Goal: Transaction & Acquisition: Book appointment/travel/reservation

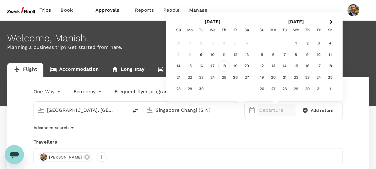
click at [224, 68] on div "18" at bounding box center [224, 65] width 11 height 11
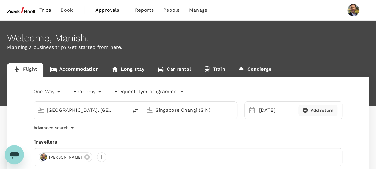
click at [309, 113] on div "Add return" at bounding box center [318, 110] width 34 height 6
type input "roundtrip"
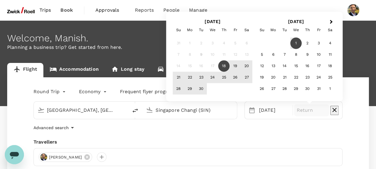
click at [297, 43] on div "1" at bounding box center [296, 43] width 11 height 11
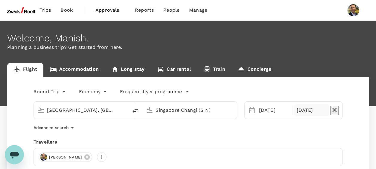
click at [190, 132] on div "Round Trip roundtrip Economy economy Frequent flyer programme [GEOGRAPHIC_DATA]…" at bounding box center [188, 145] width 362 height 137
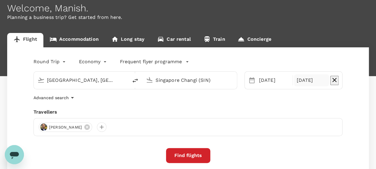
scroll to position [60, 0]
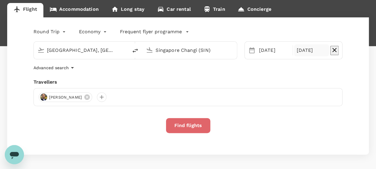
click at [189, 127] on button "Find flights" at bounding box center [188, 125] width 44 height 15
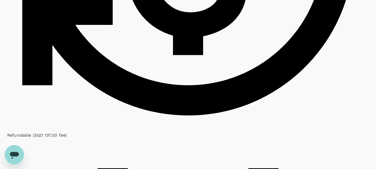
scroll to position [719, 0]
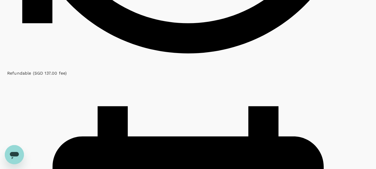
type input "2060"
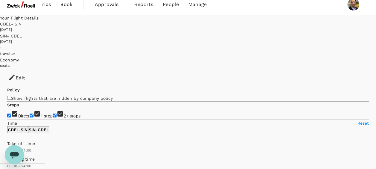
scroll to position [0, 0]
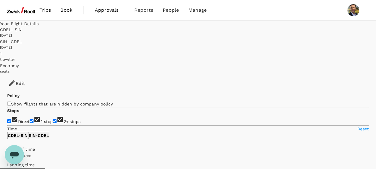
click at [53, 121] on input "2+ stops" at bounding box center [55, 121] width 4 height 4
checkbox input "false"
click at [30, 119] on input "1 stop" at bounding box center [32, 121] width 4 height 4
checkbox input "false"
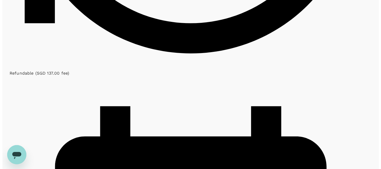
scroll to position [749, 0]
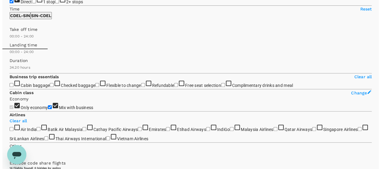
scroll to position [60, 0]
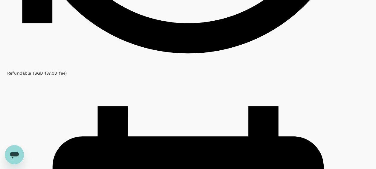
scroll to position [749, 0]
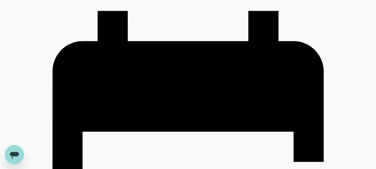
scroll to position [844, 0]
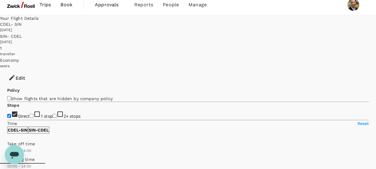
scroll to position [0, 0]
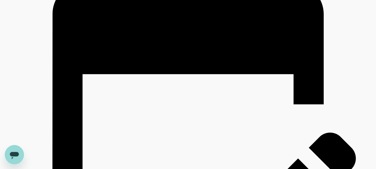
scroll to position [931, 0]
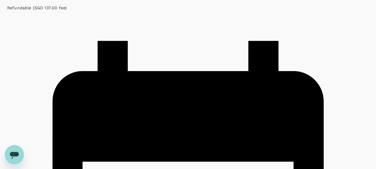
scroll to position [814, 0]
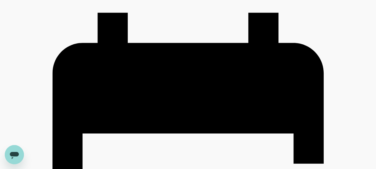
scroll to position [810, 0]
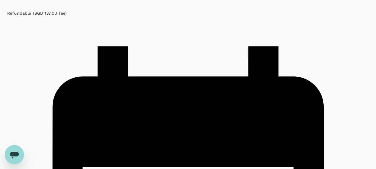
scroll to position [808, 0]
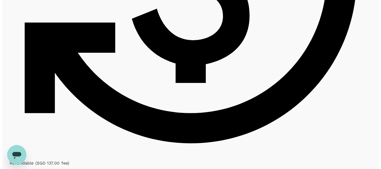
scroll to position [599, 0]
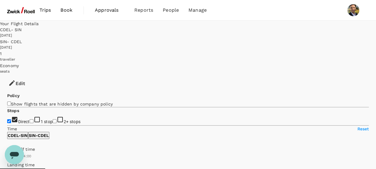
type input "2060"
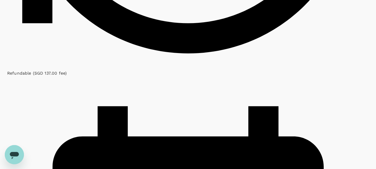
scroll to position [722, 0]
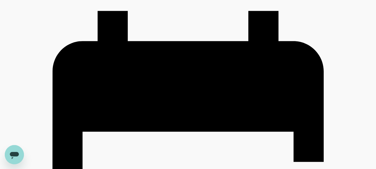
scroll to position [844, 0]
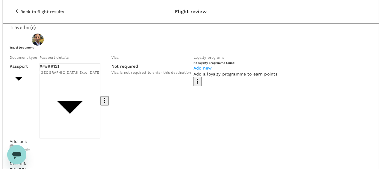
scroll to position [60, 0]
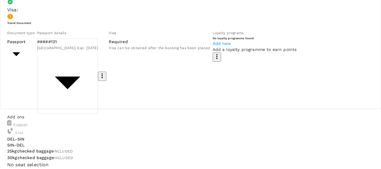
scroll to position [0, 0]
drag, startPoint x: 356, startPoint y: 53, endPoint x: 356, endPoint y: 57, distance: 3.9
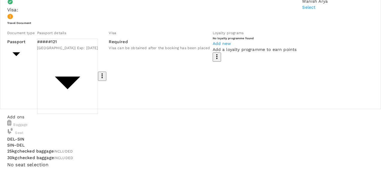
click at [318, 10] on p "Select" at bounding box center [316, 7] width 29 height 6
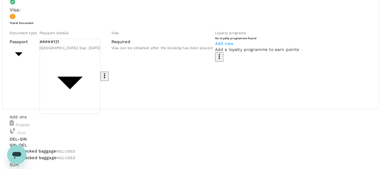
scroll to position [0, 0]
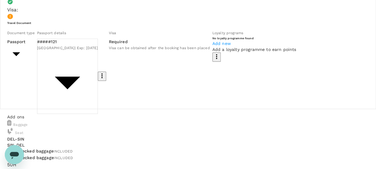
click at [178, 161] on div "50H + SGD 0.00" at bounding box center [188, 171] width 362 height 20
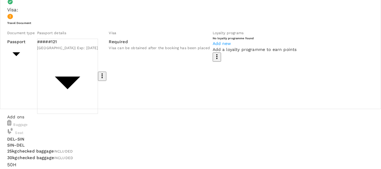
scroll to position [120, 0]
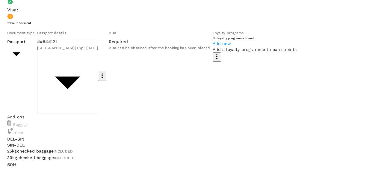
click at [321, 37] on p "Select" at bounding box center [316, 34] width 29 height 6
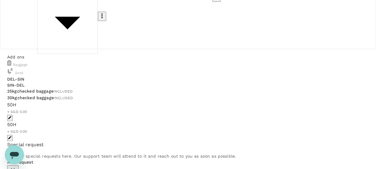
scroll to position [0, 0]
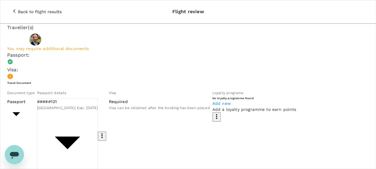
click at [11, 7] on icon "button" at bounding box center [14, 10] width 7 height 7
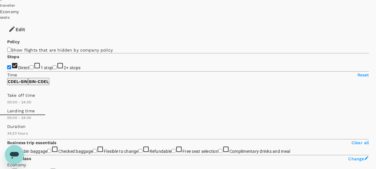
type input "SGD"
type input "1440"
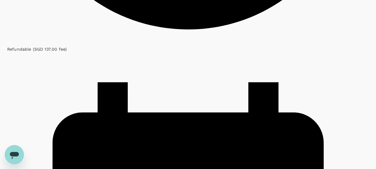
scroll to position [773, 0]
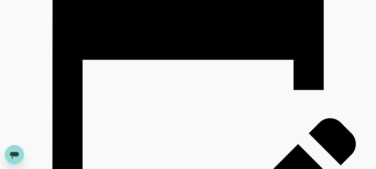
scroll to position [916, 0]
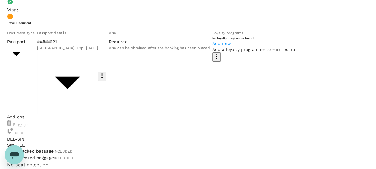
scroll to position [90, 0]
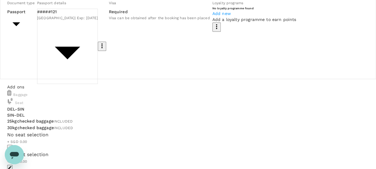
click at [213, 30] on icon "button" at bounding box center [216, 26] width 7 height 7
click at [216, 68] on div at bounding box center [190, 84] width 381 height 169
click at [213, 16] on span "Add new" at bounding box center [222, 13] width 19 height 5
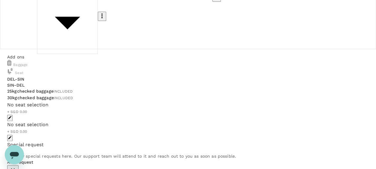
scroll to position [137, 0]
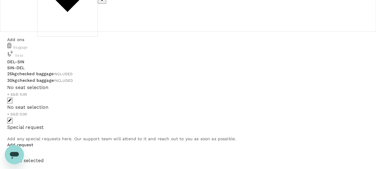
click at [16, 148] on icon "button" at bounding box center [12, 151] width 7 height 7
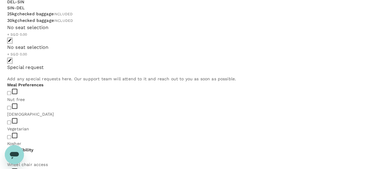
click at [11, 120] on input "checkbox" at bounding box center [9, 122] width 4 height 4
checkbox input "true"
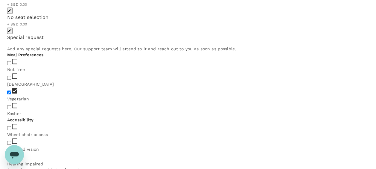
scroll to position [232, 0]
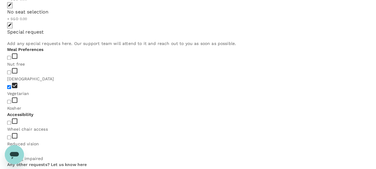
type textarea "H"
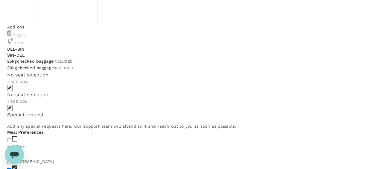
scroll to position [180, 0]
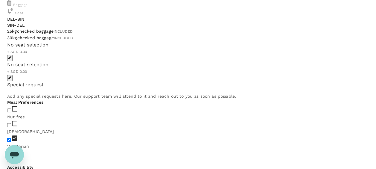
click at [11, 138] on input "checkbox" at bounding box center [9, 140] width 4 height 4
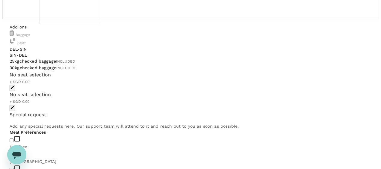
scroll to position [120, 0]
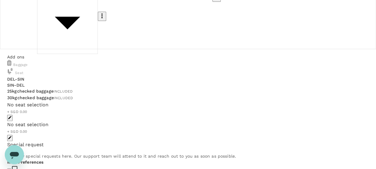
click at [12, 115] on icon "button" at bounding box center [10, 117] width 4 height 4
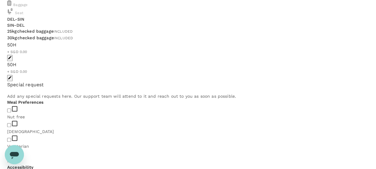
scroll to position [210, 0]
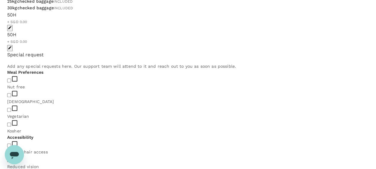
click at [11, 108] on input "checkbox" at bounding box center [9, 110] width 4 height 4
checkbox input "true"
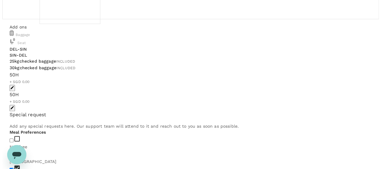
scroll to position [90, 0]
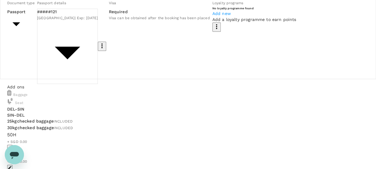
type input "9e599f25-8d49-4e86-a1d1-3dc5a6448a65"
paste textarea "Dear [PERSON_NAME], I am hoping my passport will come back from the Embassy by …"
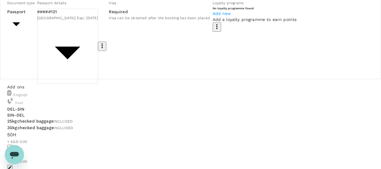
type textarea "Dear [PERSON_NAME], I am hoping my passport will come back from the Embassy by …"
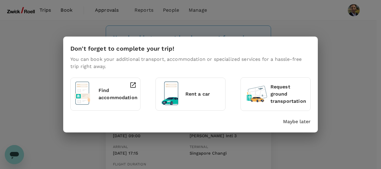
click at [300, 121] on p "Maybe later" at bounding box center [297, 121] width 28 height 7
